Goal: Task Accomplishment & Management: Complete application form

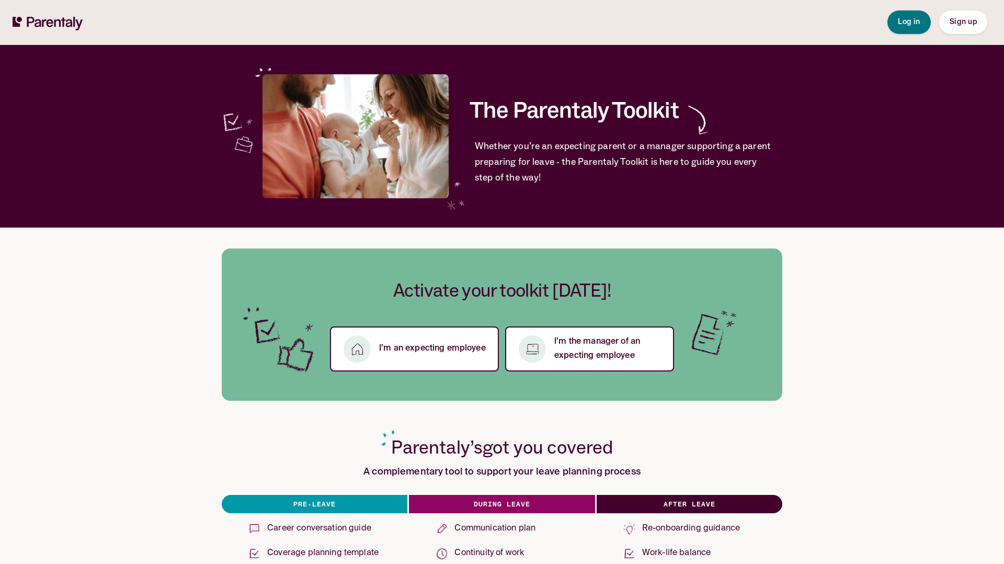
click at [966, 25] on span "Sign up" at bounding box center [962, 21] width 27 height 7
